Goal: Use online tool/utility: Utilize a website feature to perform a specific function

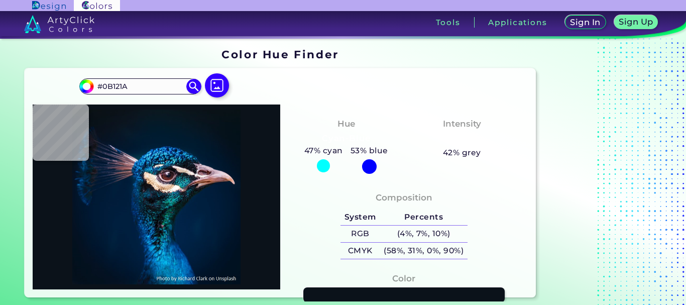
type input "#ccc"
type input "#0a1115"
type input "#0A1115"
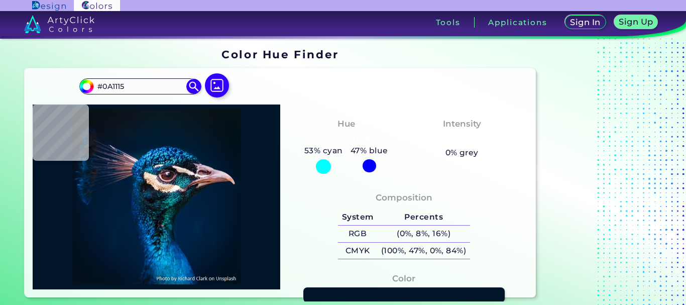
type input "#001528"
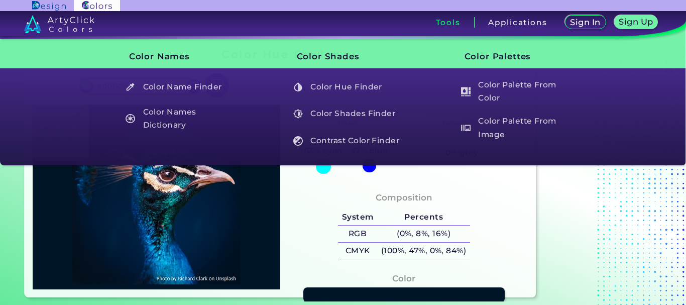
type input "#000000"
type input "#041121"
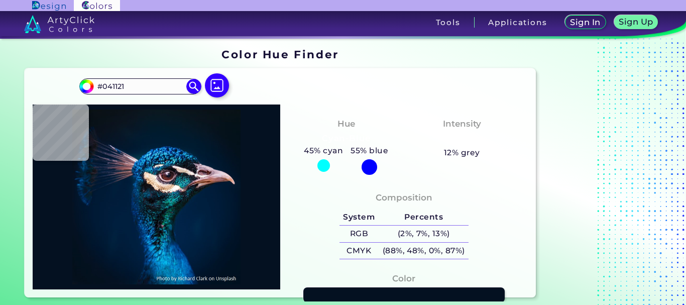
type input "#000000"
type input "#03111a"
drag, startPoint x: 145, startPoint y: 86, endPoint x: 93, endPoint y: 91, distance: 51.4
click at [94, 91] on input "#03111A" at bounding box center [140, 86] width 93 height 14
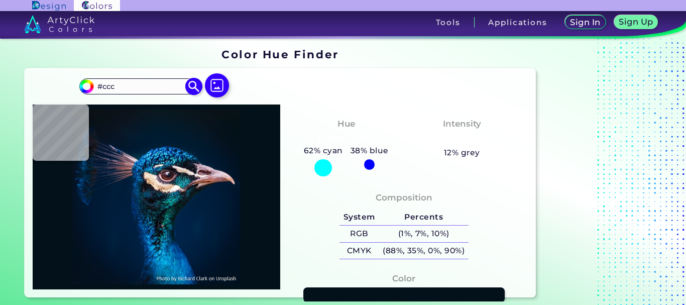
type input "#ccc"
type input "#cccccc"
type input "#CCCCCC"
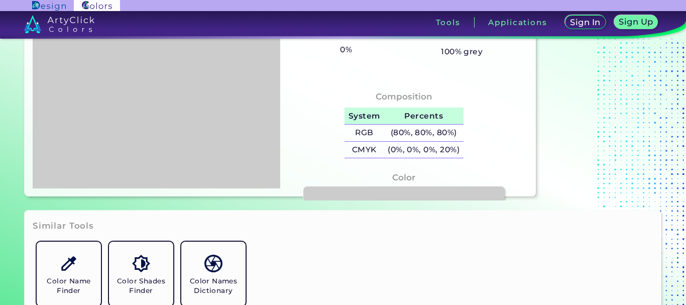
scroll to position [100, 0]
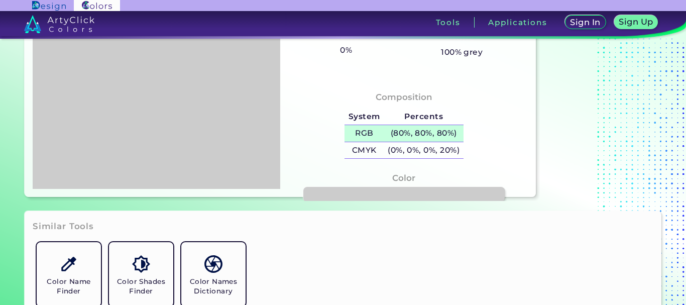
click at [400, 127] on h5 "(80%, 80%, 80%)" at bounding box center [423, 133] width 79 height 17
click at [399, 133] on h5 "(80%, 80%, 80%) copied" at bounding box center [423, 133] width 79 height 17
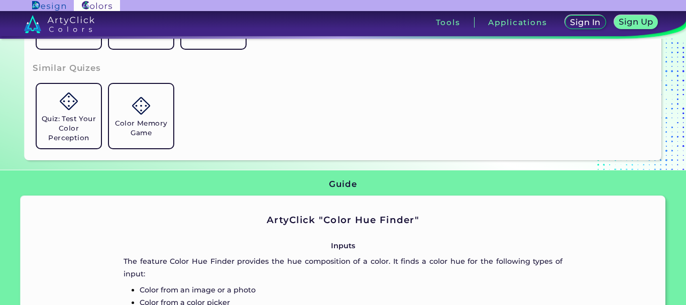
scroll to position [402, 0]
